Goal: Information Seeking & Learning: Learn about a topic

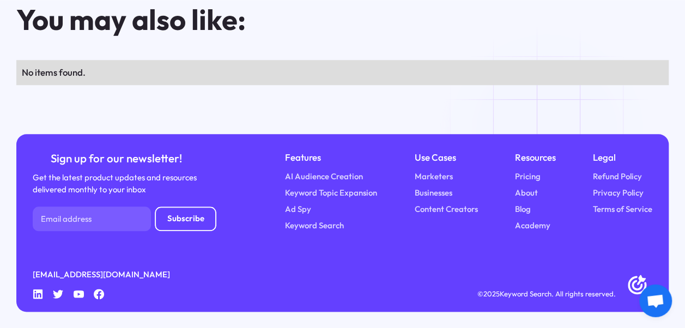
scroll to position [8795, 0]
click at [321, 175] on link "AI Audience Creation" at bounding box center [324, 177] width 78 height 12
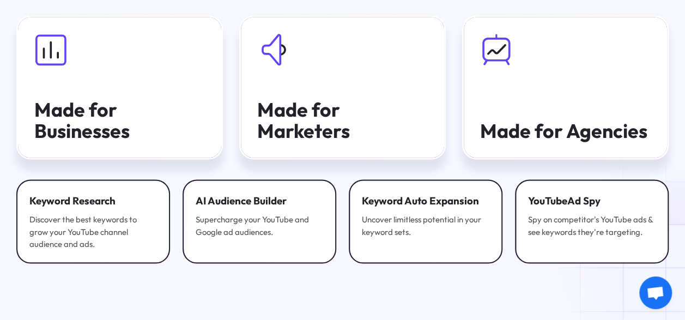
scroll to position [3009, 0]
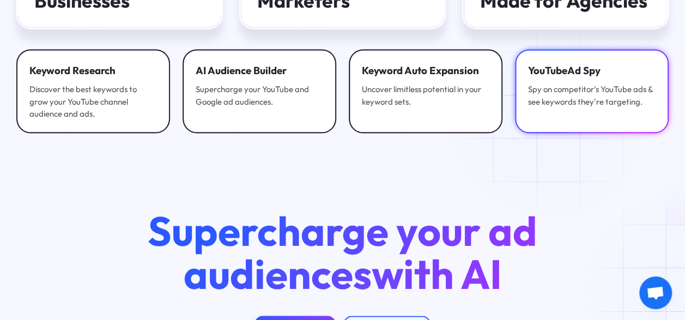
click at [555, 124] on link "YouTube Ad Spy Spy on competitor's YouTube ads & see keywords they're targeting." at bounding box center [592, 91] width 154 height 84
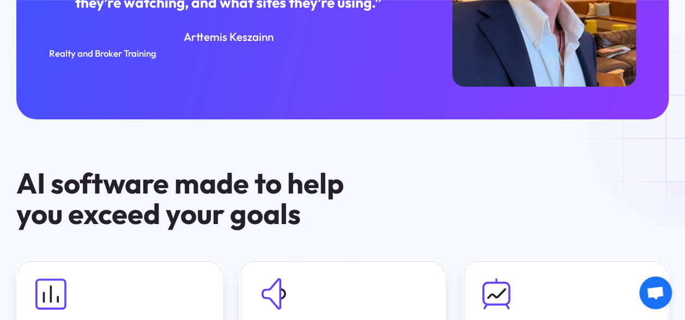
scroll to position [2862, 0]
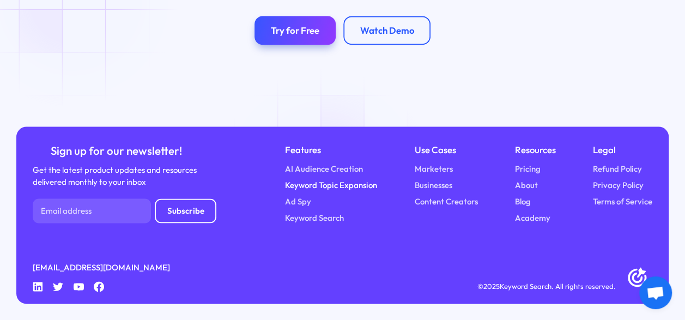
click at [327, 180] on link "Keyword Topic Expansion" at bounding box center [331, 185] width 92 height 12
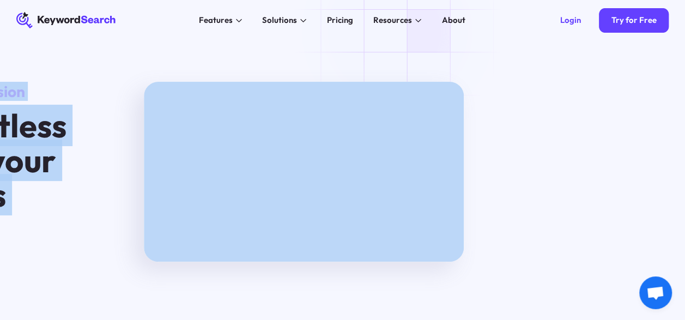
drag, startPoint x: 685, startPoint y: 35, endPoint x: 692, endPoint y: 100, distance: 64.6
click at [480, 133] on html "KeywordSearch Features AI Audience Builder Supercharge your Google and YouTube …" at bounding box center [137, 160] width 685 height 320
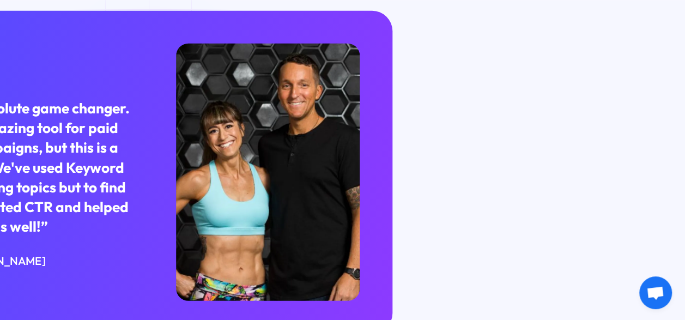
scroll to position [2012, 276]
